Goal: Check status: Check status

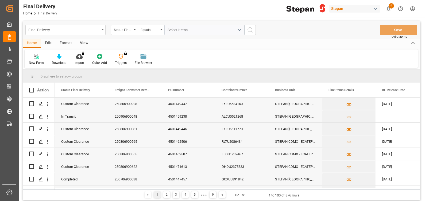
click at [63, 31] on div "Final Delivery" at bounding box center [63, 29] width 71 height 7
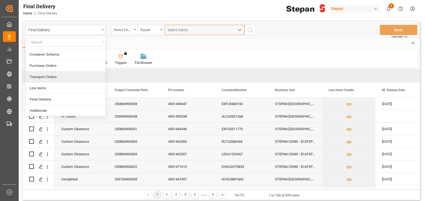
click at [182, 30] on span "Select Items" at bounding box center [179, 30] width 23 height 4
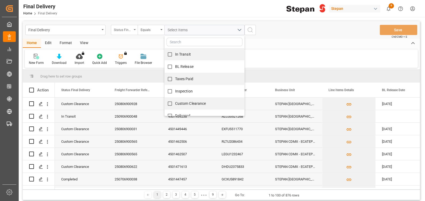
click at [128, 30] on div "Status Final Delivery" at bounding box center [123, 29] width 18 height 6
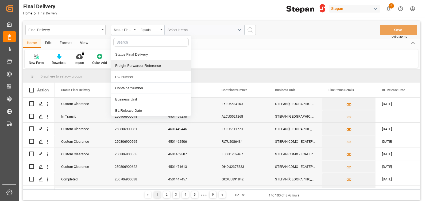
click at [129, 69] on div "Freight Forwarder Reference" at bounding box center [151, 65] width 80 height 11
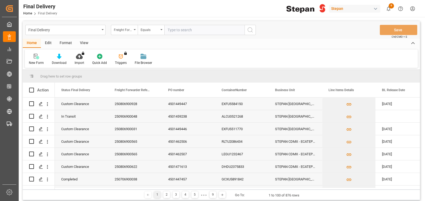
click at [183, 30] on input "text" at bounding box center [204, 30] width 80 height 10
type input "250806900565"
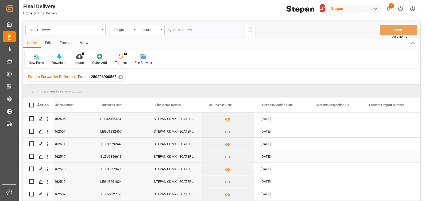
scroll to position [0, 78]
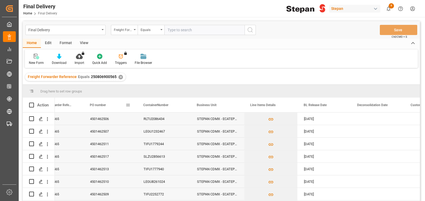
click at [101, 104] on span "PO number" at bounding box center [98, 105] width 16 height 4
